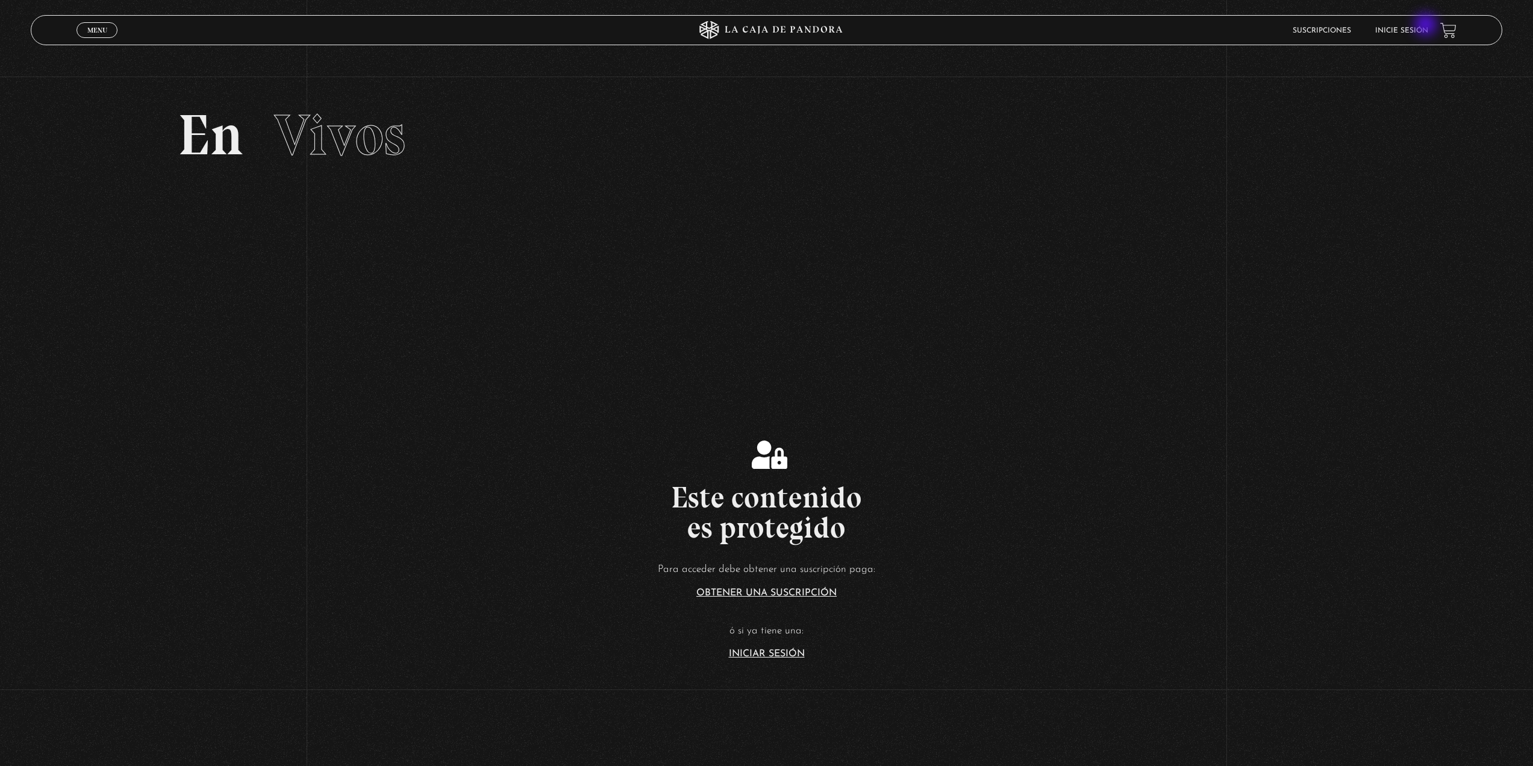
click at [1423, 27] on link "Inicie sesión" at bounding box center [1401, 30] width 53 height 7
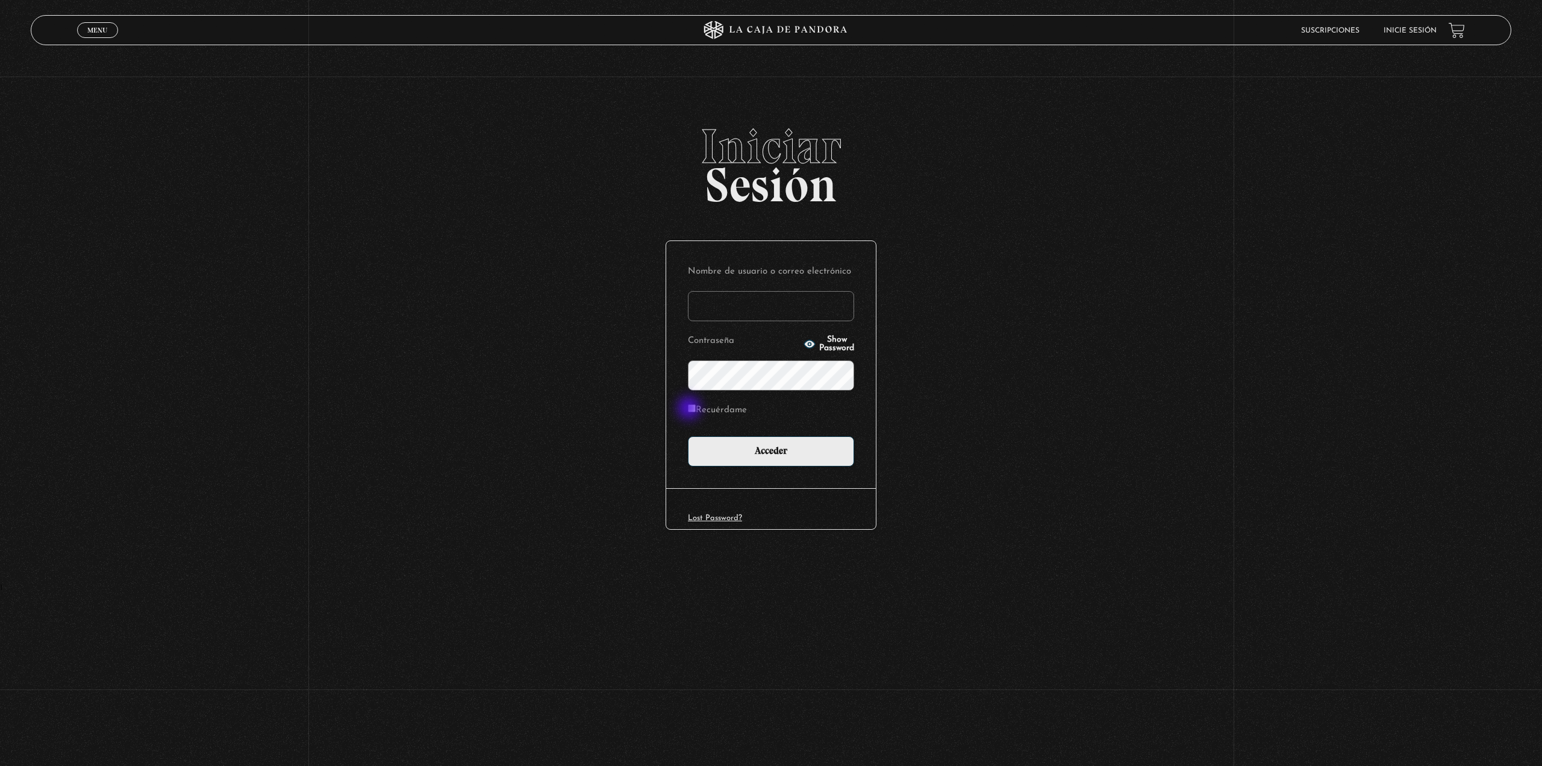
type input "[EMAIL_ADDRESS][DOMAIN_NAME]"
click at [690, 409] on input "Recuérdame" at bounding box center [692, 408] width 8 height 8
checkbox input "true"
click at [724, 447] on input "Acceder" at bounding box center [771, 451] width 166 height 30
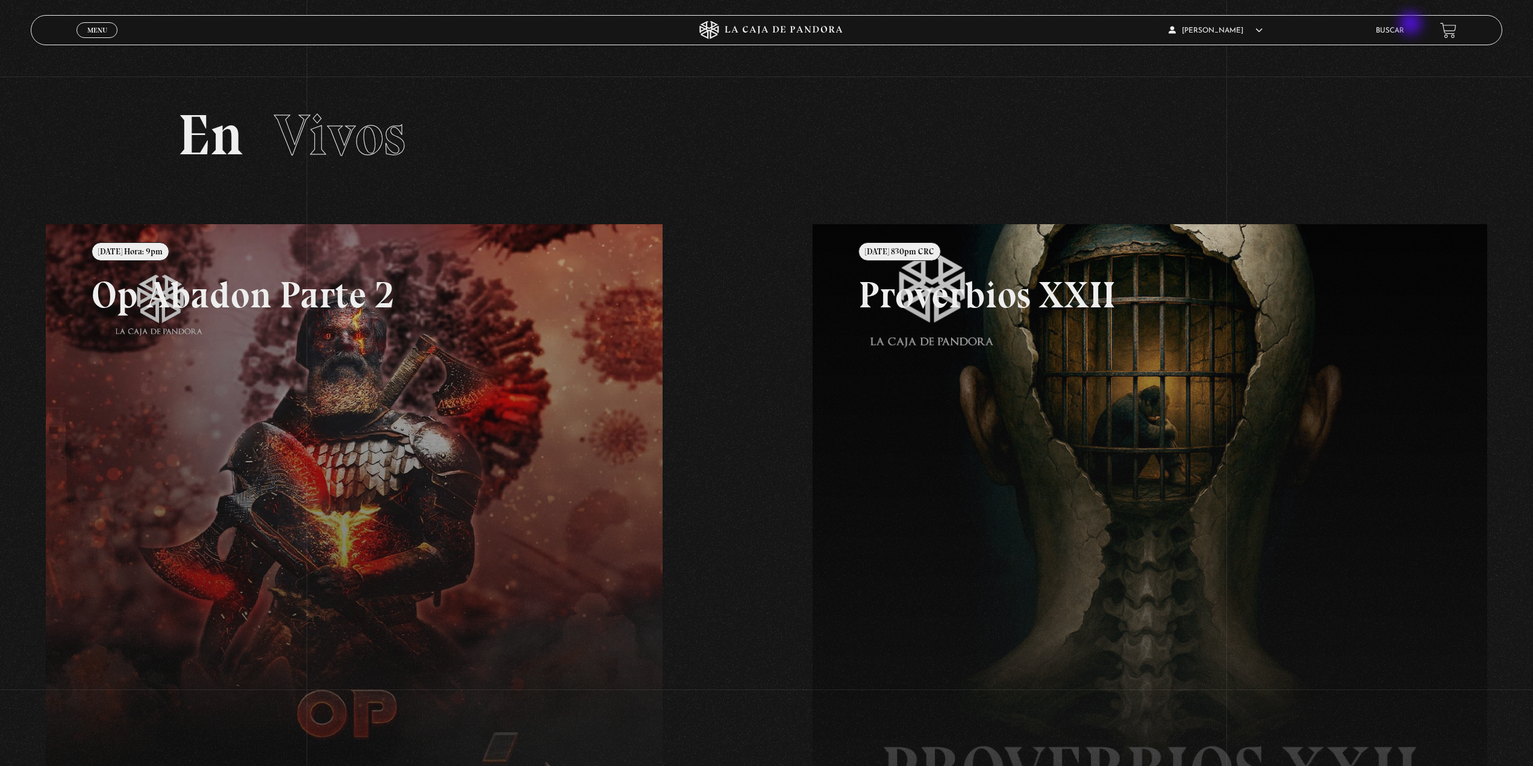
click at [1404, 25] on li "Buscar" at bounding box center [1390, 30] width 28 height 19
click at [1393, 27] on link "Buscar" at bounding box center [1390, 30] width 28 height 7
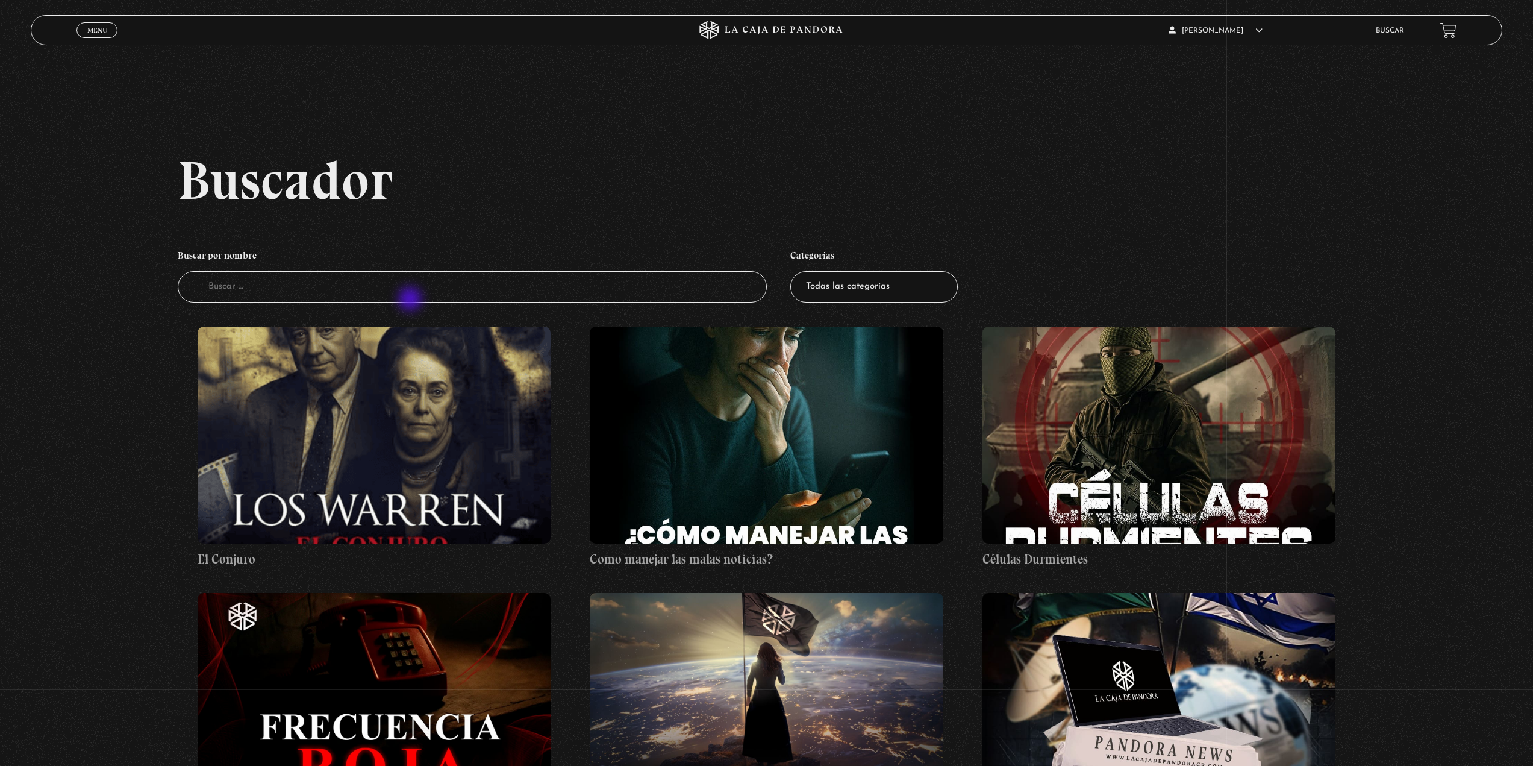
click at [411, 300] on input "Buscador" at bounding box center [472, 287] width 589 height 32
type input "estaba muerto"
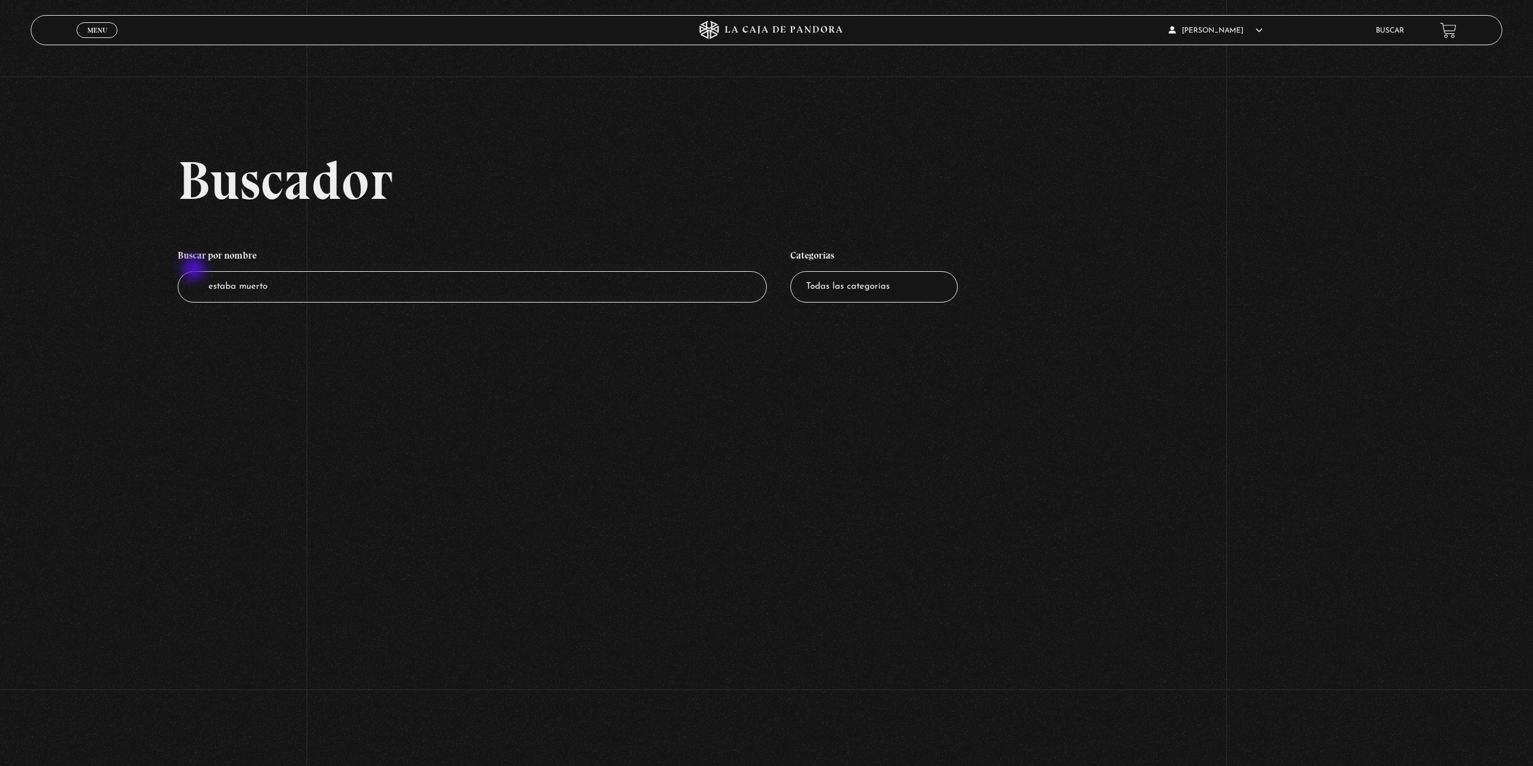
drag, startPoint x: 325, startPoint y: 286, endPoint x: 178, endPoint y: 264, distance: 148.6
click at [178, 264] on div "Buscador Buscar por nombre Buscador estaba muerto Categorías Todas las categorí…" at bounding box center [766, 240] width 1533 height 174
type input "y"
type input "estoy muerto"
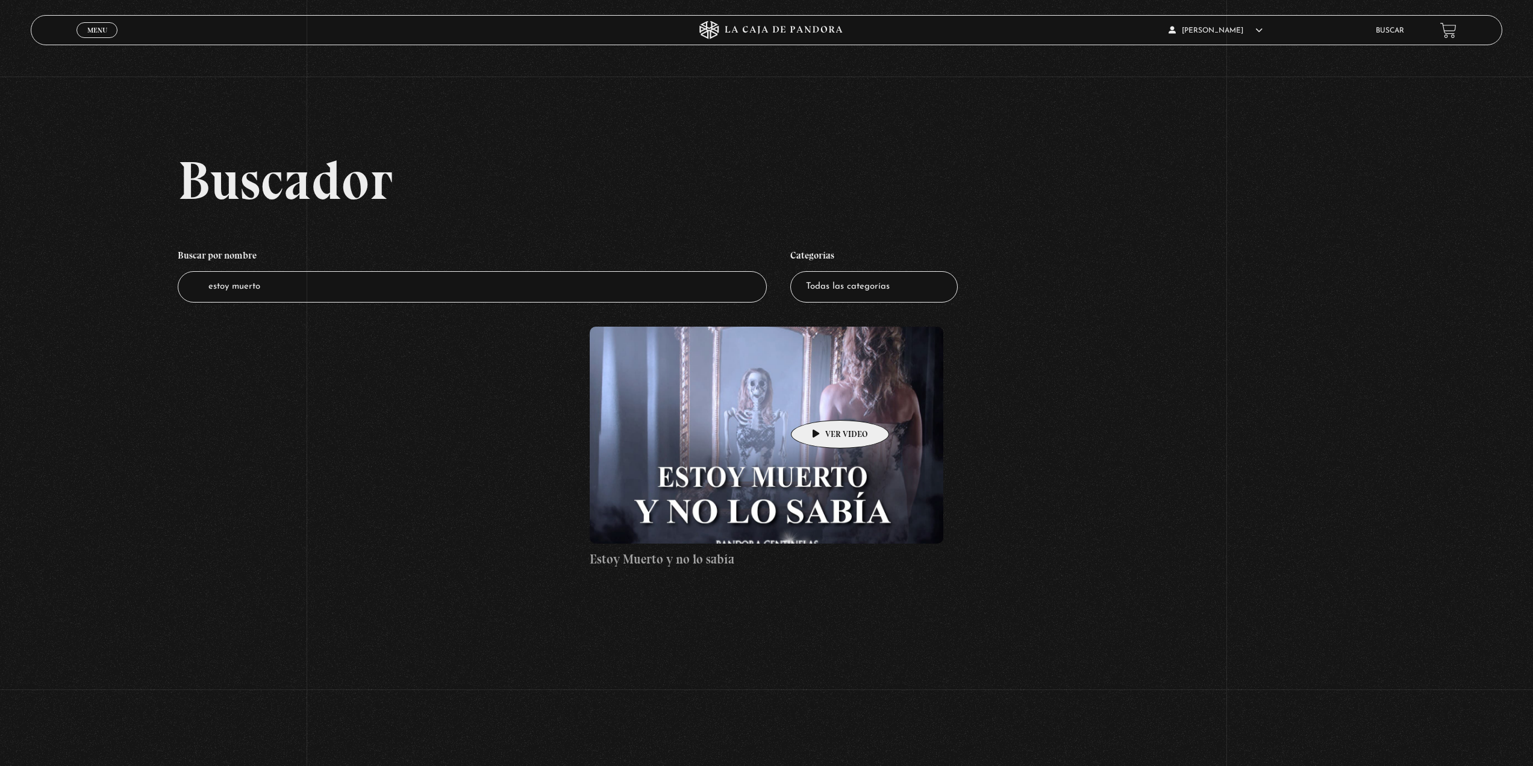
click at [821, 402] on figure at bounding box center [766, 435] width 353 height 217
